Goal: Task Accomplishment & Management: Manage account settings

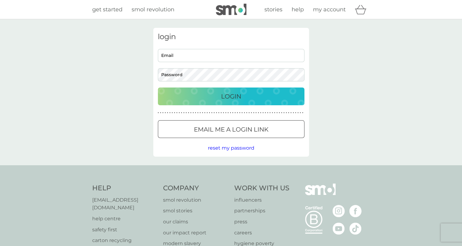
click at [210, 52] on input "Email" at bounding box center [231, 55] width 147 height 13
type input "amy2003_74@gmail.com"
click at [158, 87] on button "Login" at bounding box center [231, 96] width 147 height 18
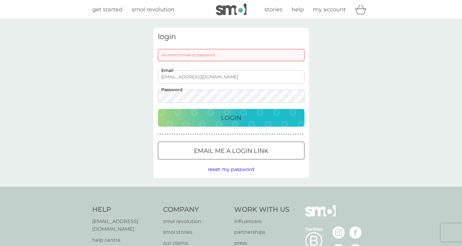
click at [158, 109] on button "Login" at bounding box center [231, 118] width 147 height 18
click at [157, 95] on div "amy2003_74@gmail.com Email Password" at bounding box center [230, 86] width 151 height 32
click at [197, 113] on div "Login" at bounding box center [231, 118] width 134 height 10
click at [218, 118] on div "Login" at bounding box center [231, 118] width 134 height 10
click at [150, 97] on div "login Incorrect email or password amy2003_74@gmail.com Email Password Login ● ●…" at bounding box center [231, 103] width 165 height 150
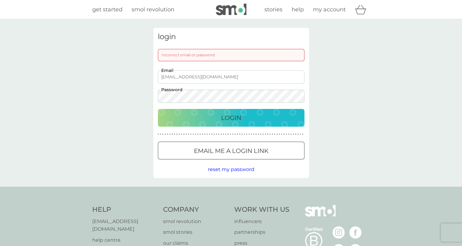
click at [240, 118] on p "Login" at bounding box center [231, 118] width 20 height 10
click at [213, 116] on div "Login" at bounding box center [231, 118] width 134 height 10
click at [221, 80] on input "amy2003_74@gmail.com" at bounding box center [231, 76] width 147 height 13
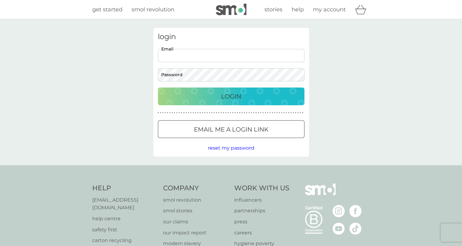
click at [181, 53] on input "Email" at bounding box center [231, 55] width 147 height 13
type input "[EMAIL_ADDRESS][DOMAIN_NAME]"
click at [226, 92] on p "Login" at bounding box center [231, 96] width 20 height 10
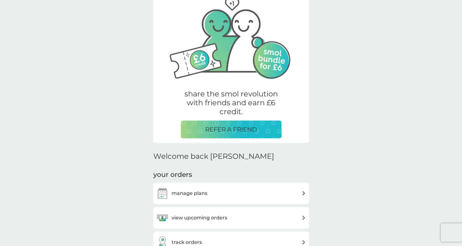
scroll to position [43, 0]
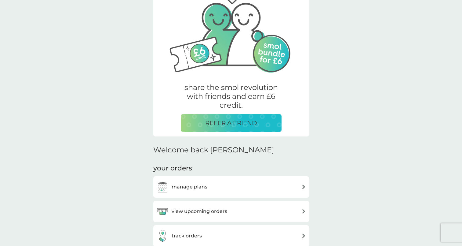
click at [232, 179] on div "manage plans" at bounding box center [231, 186] width 156 height 21
click at [244, 184] on div "manage plans" at bounding box center [231, 187] width 150 height 12
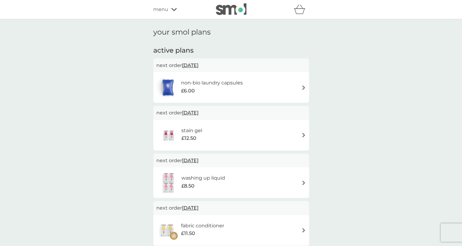
click at [304, 86] on img at bounding box center [303, 87] width 5 height 5
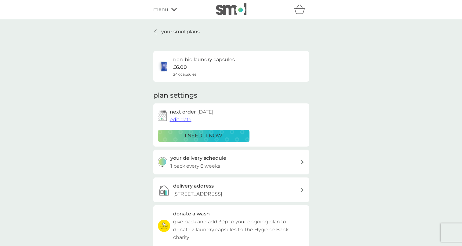
click at [179, 119] on span "edit date" at bounding box center [181, 119] width 22 height 6
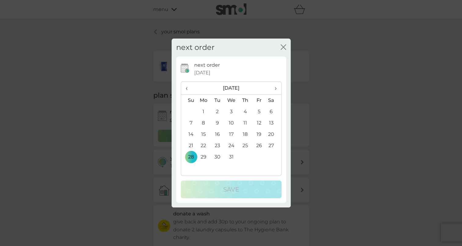
click at [187, 86] on span "‹" at bounding box center [189, 88] width 6 height 13
click at [245, 122] on td "9" at bounding box center [245, 122] width 14 height 11
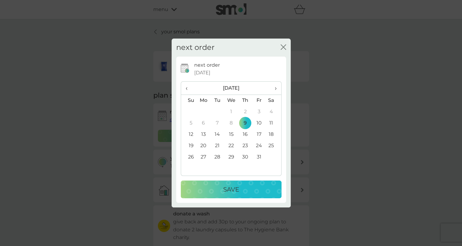
click at [232, 190] on p "Save" at bounding box center [231, 189] width 16 height 10
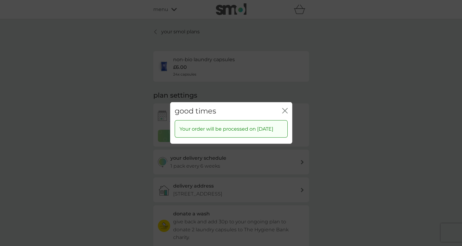
click at [285, 108] on icon "close" at bounding box center [284, 110] width 5 height 5
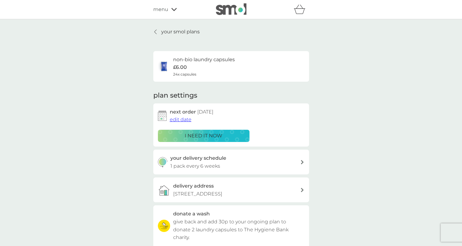
click at [348, 123] on div "your smol plans non-bio laundry capsules £6.00 24x capsules plan settings next …" at bounding box center [231, 164] width 462 height 291
click at [154, 31] on icon at bounding box center [155, 31] width 2 height 5
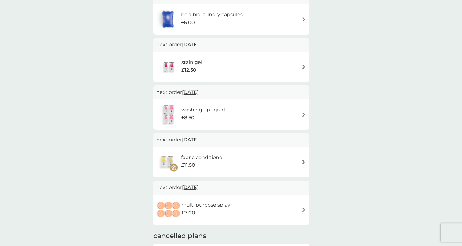
scroll to position [68, 0]
click at [299, 164] on div "fabric conditioner £11.50" at bounding box center [231, 161] width 150 height 21
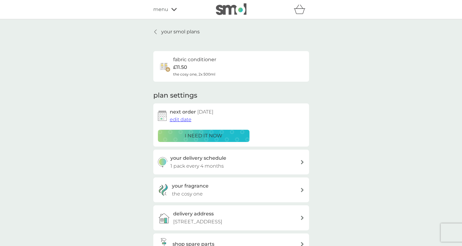
click at [180, 122] on span "edit date" at bounding box center [181, 119] width 22 height 6
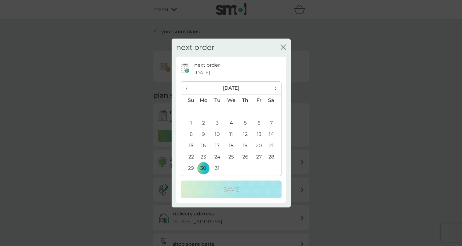
click at [187, 87] on span "‹" at bounding box center [189, 88] width 6 height 13
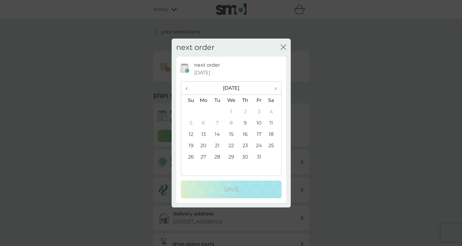
click at [241, 120] on td "9" at bounding box center [245, 122] width 14 height 11
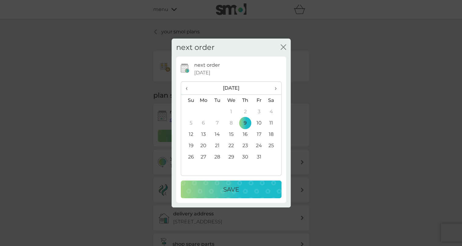
click at [235, 190] on p "Save" at bounding box center [231, 189] width 16 height 10
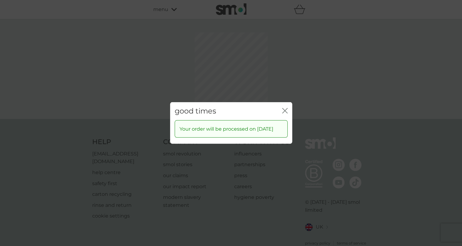
click at [283, 108] on icon "close" at bounding box center [284, 110] width 2 height 5
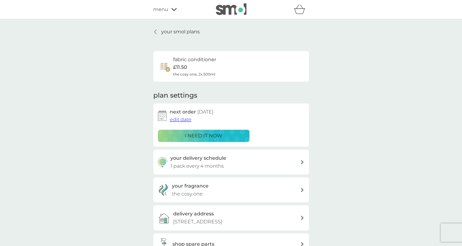
drag, startPoint x: 461, startPoint y: 68, endPoint x: 463, endPoint y: 78, distance: 10.0
click at [462, 78] on html "refer a friend & you BOTH save smol impact smol shop your smol plans your upcom…" at bounding box center [231, 223] width 462 height 446
drag, startPoint x: 462, startPoint y: 67, endPoint x: 462, endPoint y: 97, distance: 30.2
click at [462, 97] on html "refer a friend & you BOTH save smol impact smol shop your smol plans your upcom…" at bounding box center [231, 223] width 462 height 446
drag, startPoint x: 462, startPoint y: 97, endPoint x: 392, endPoint y: 108, distance: 71.0
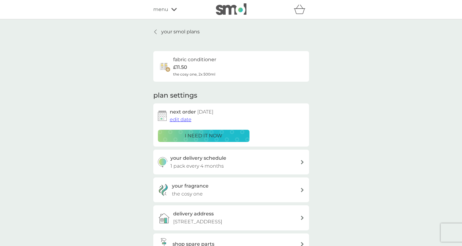
click at [392, 108] on div "your smol plans fabric conditioner £11.50 the cosy one, 2x 500ml plan settings …" at bounding box center [231, 160] width 462 height 282
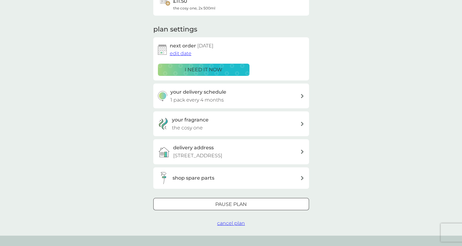
scroll to position [68, 0]
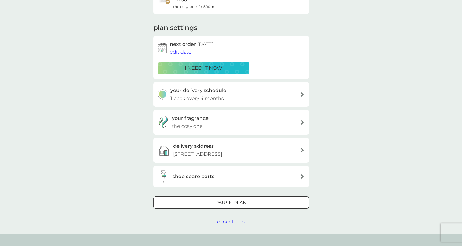
click at [302, 122] on icon at bounding box center [302, 122] width 3 height 4
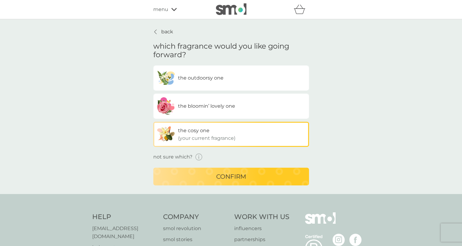
click at [337, 111] on div "back which fragrance would you like going forward? the outdoorsy one the bloomi…" at bounding box center [231, 106] width 462 height 174
click at [235, 176] on p "confirm" at bounding box center [231, 176] width 30 height 10
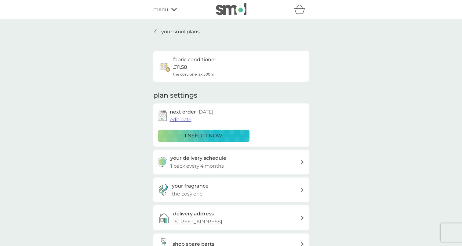
click at [375, 141] on div "your smol plans fabric conditioner £11.50 the cosy one, 2x 500ml plan settings …" at bounding box center [231, 160] width 462 height 282
click at [155, 31] on icon at bounding box center [155, 32] width 2 height 4
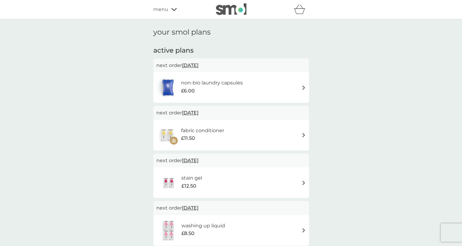
click at [346, 95] on div "your smol plans active plans next order 9 Oct 2025 non-bio laundry capsules £6.…" at bounding box center [231, 193] width 462 height 349
click at [172, 9] on icon at bounding box center [173, 9] width 5 height 3
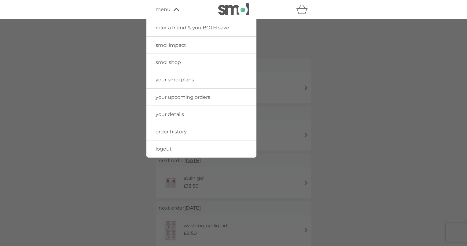
click at [172, 62] on span "smol shop" at bounding box center [167, 62] width 25 height 6
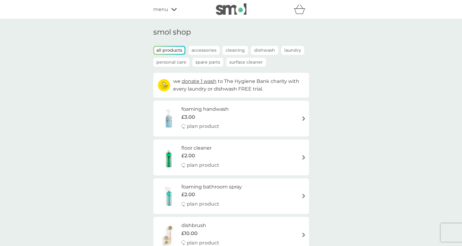
click at [165, 12] on span "menu" at bounding box center [160, 9] width 15 height 8
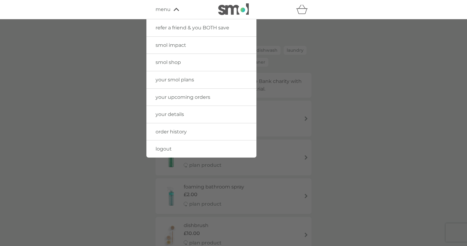
click at [162, 146] on span "logout" at bounding box center [163, 149] width 16 height 6
